Goal: Find specific page/section: Find specific page/section

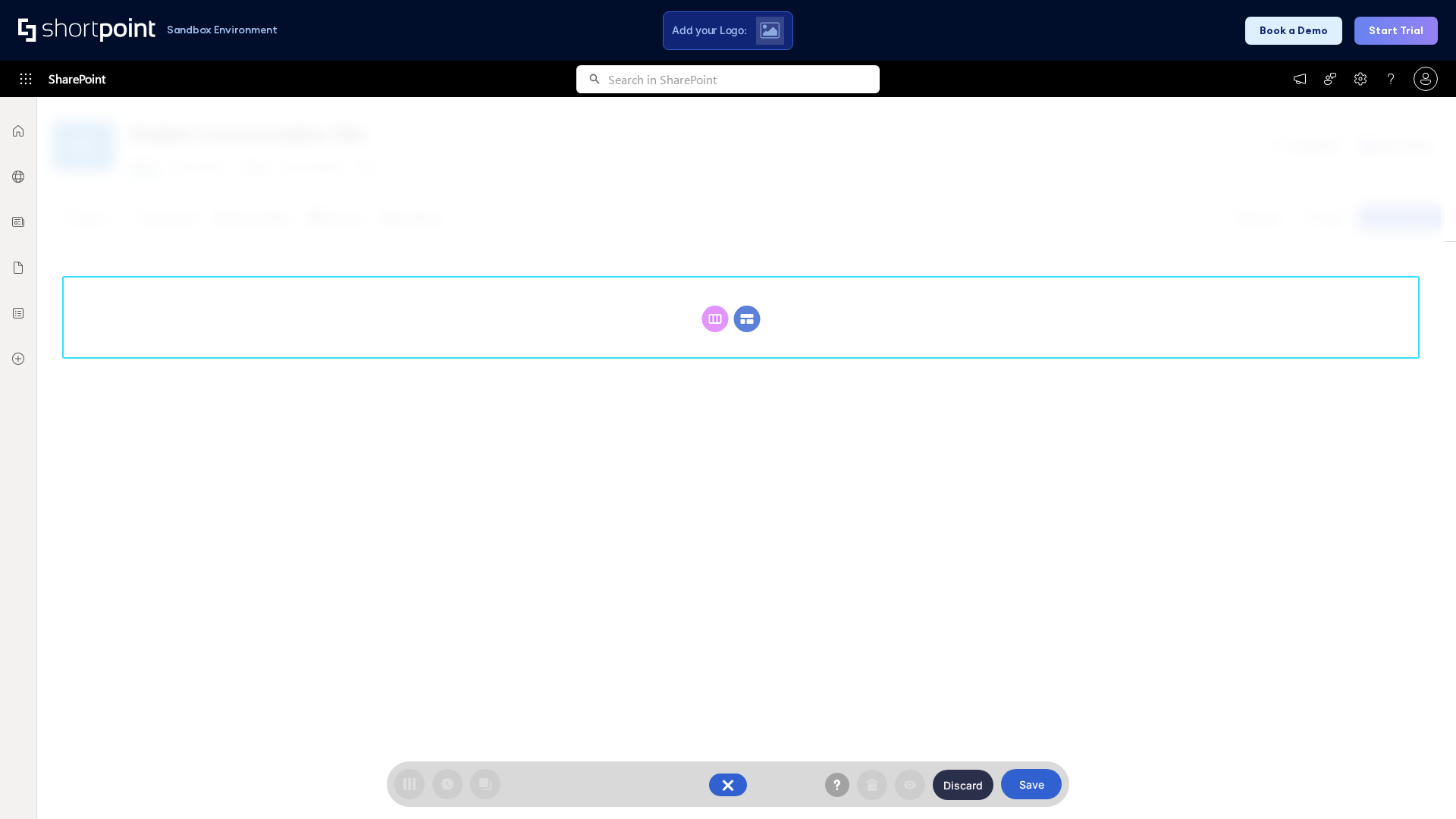
click at [747, 319] on circle at bounding box center [747, 319] width 27 height 27
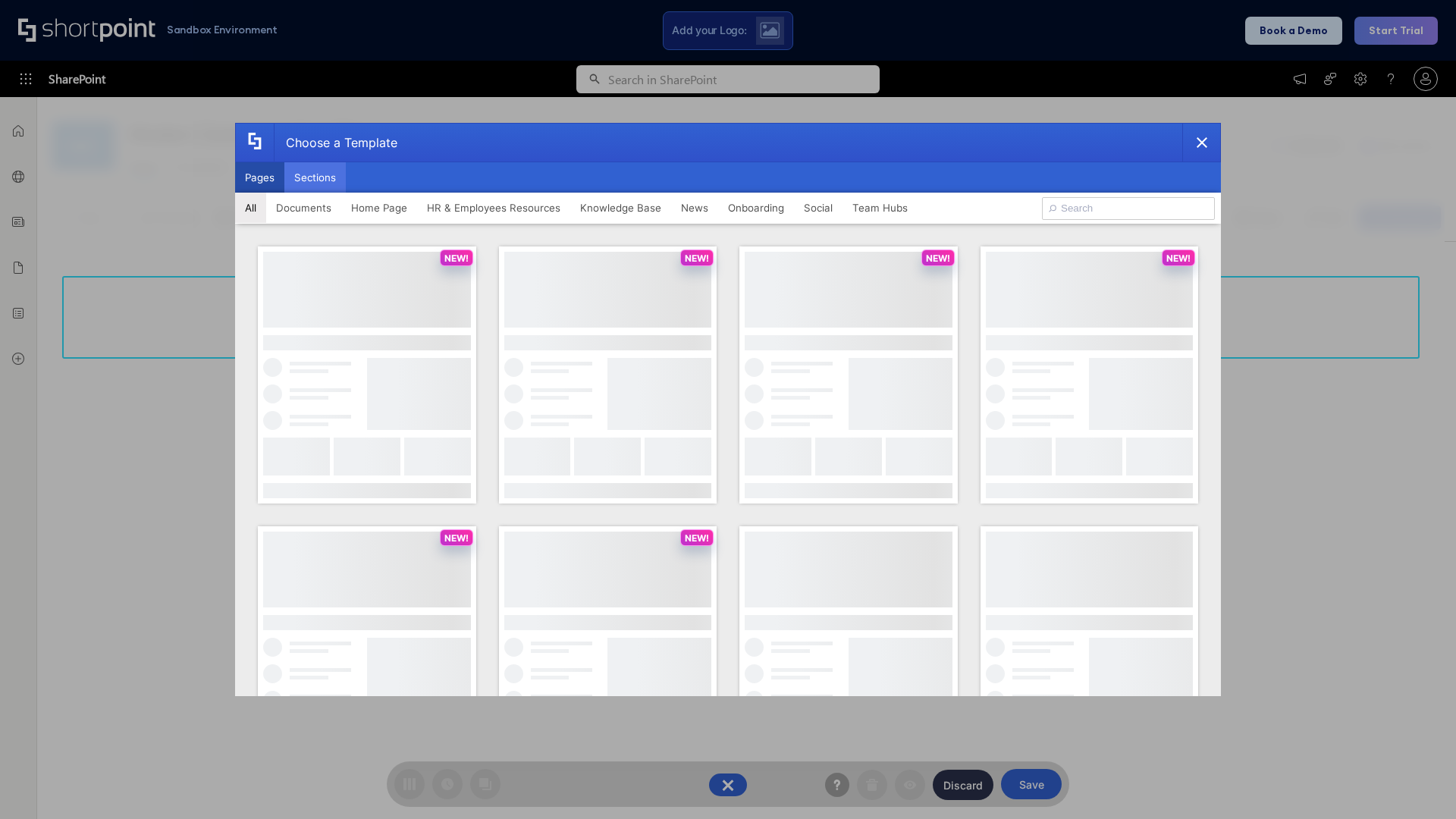
click at [315, 177] on button "Sections" at bounding box center [315, 177] width 61 height 30
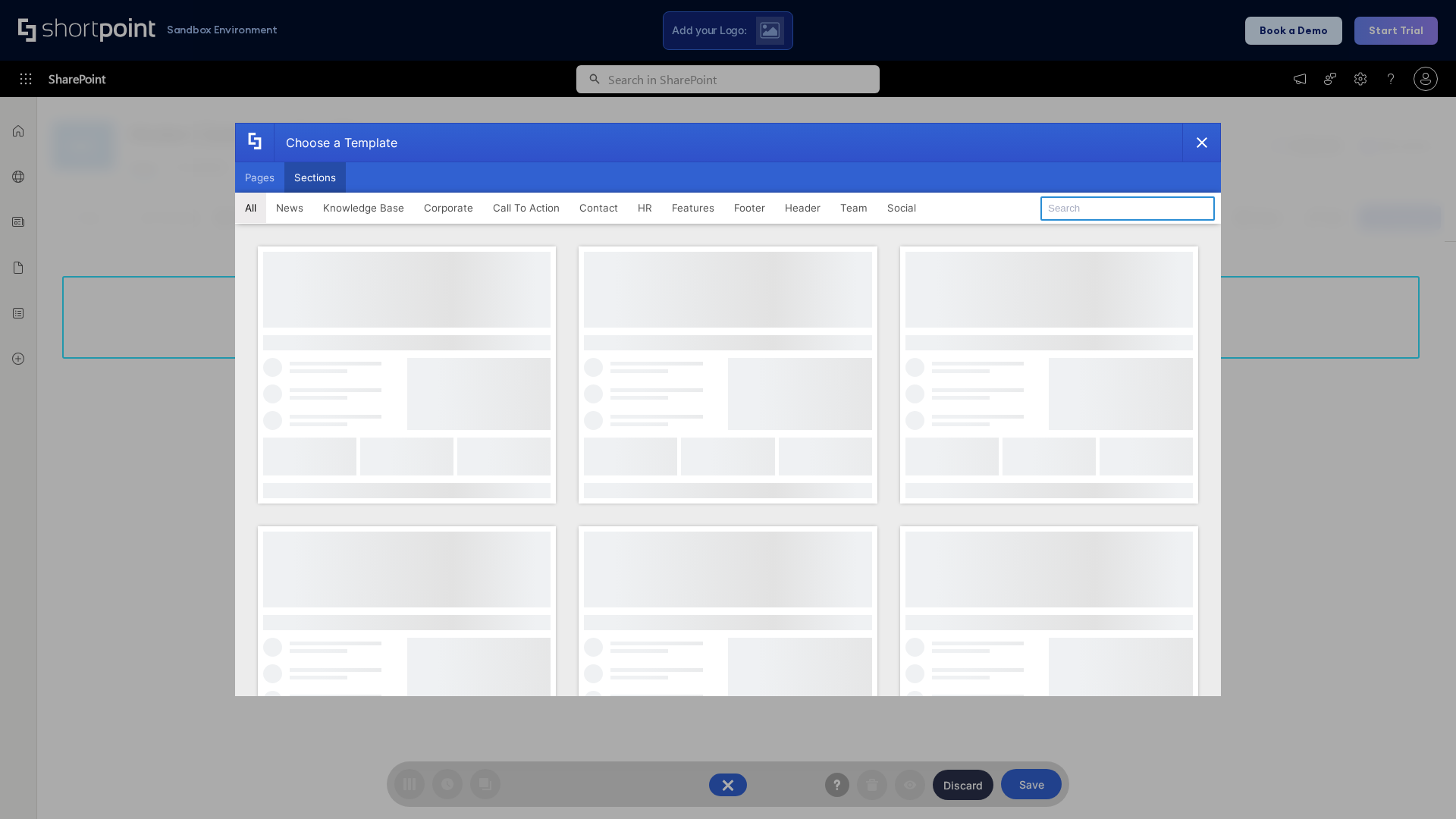
type input "Footer 6"
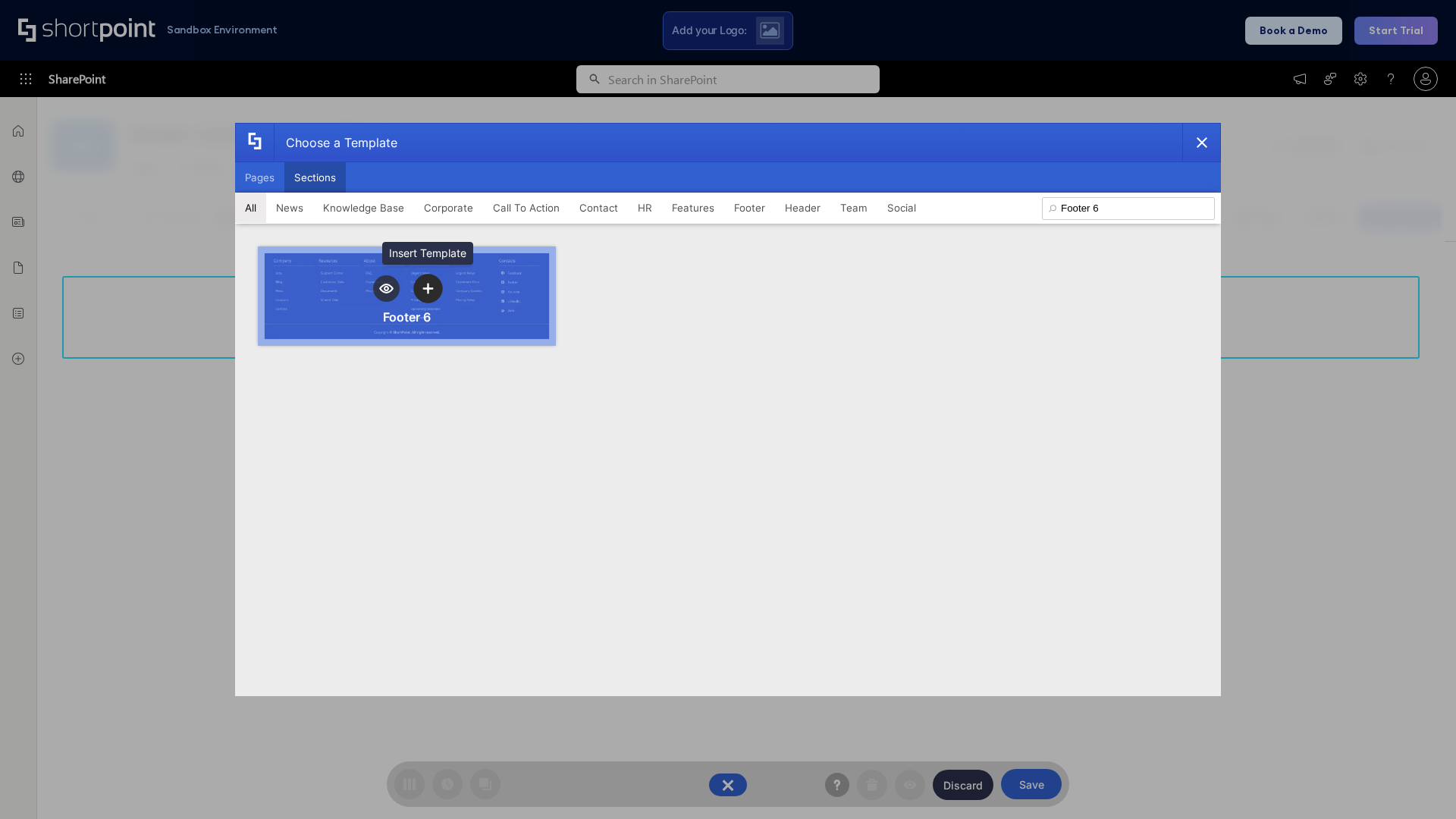
click at [428, 289] on icon "template selector" at bounding box center [428, 288] width 10 height 10
